Goal: Check status: Check status

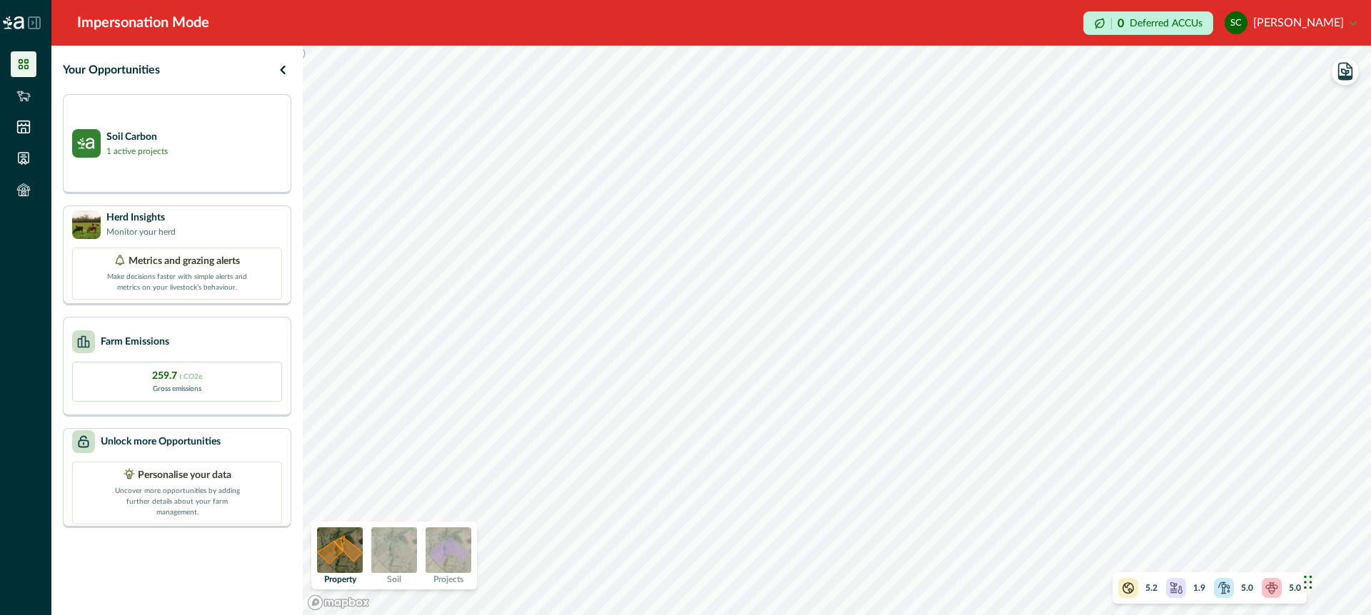
click at [34, 19] on icon at bounding box center [34, 22] width 13 height 13
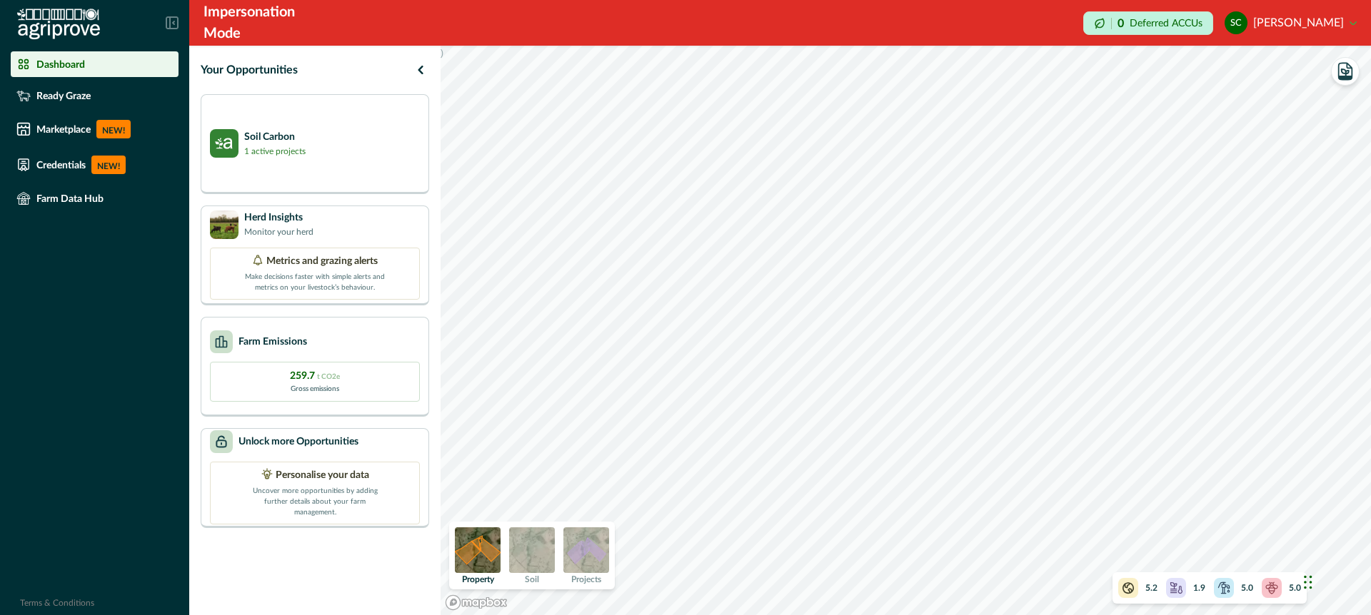
click at [170, 19] on icon at bounding box center [171, 22] width 11 height 11
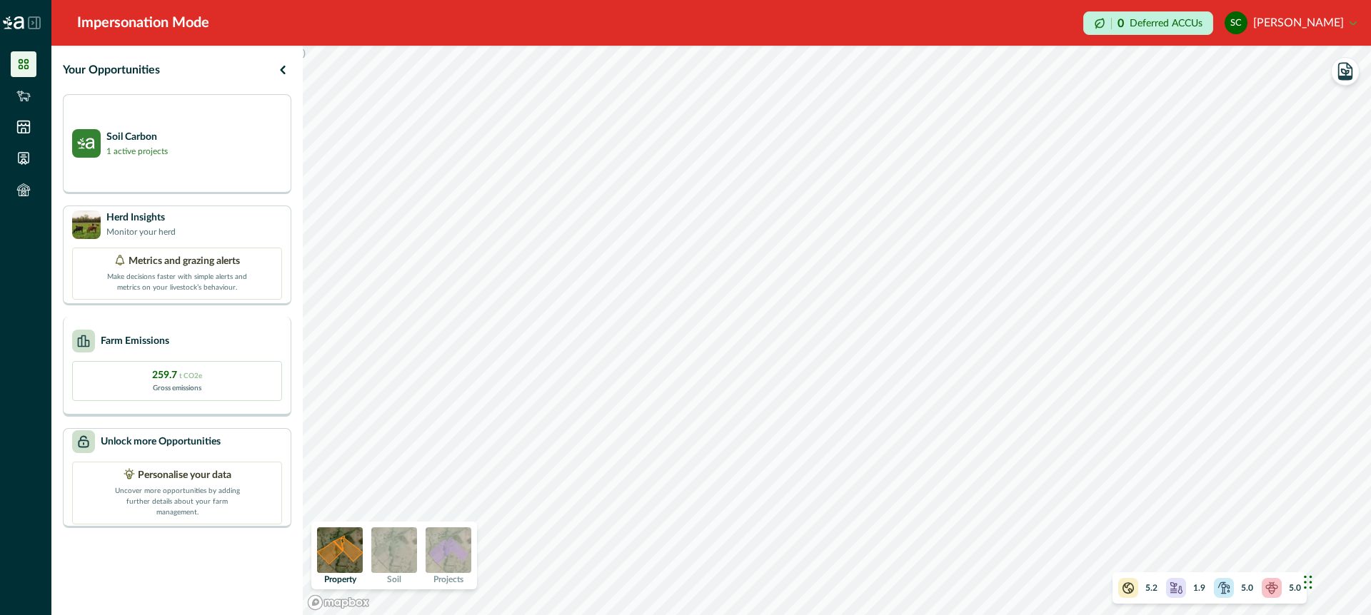
click at [242, 338] on div "Farm Emissions" at bounding box center [177, 341] width 210 height 23
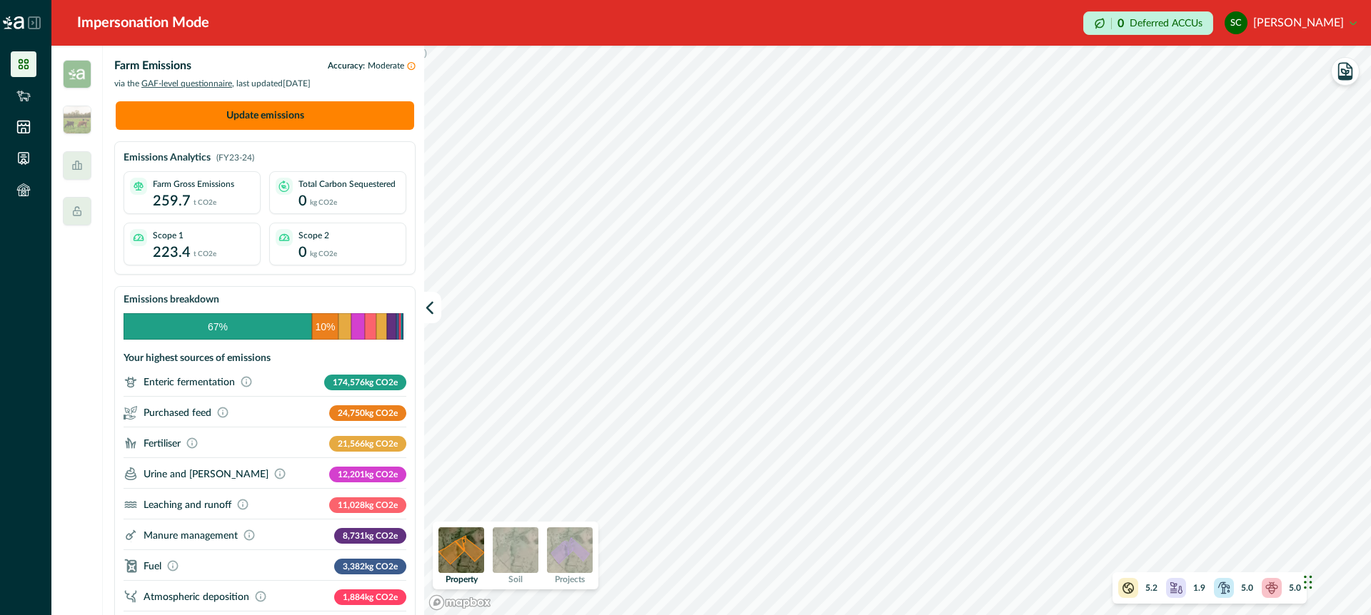
click at [35, 19] on icon at bounding box center [34, 22] width 13 height 13
